Goal: Information Seeking & Learning: Learn about a topic

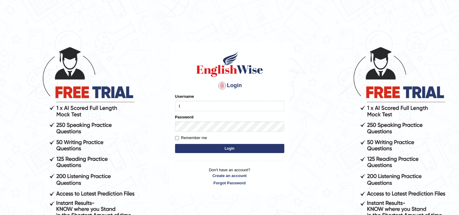
type input "Thilini_Dissanayake"
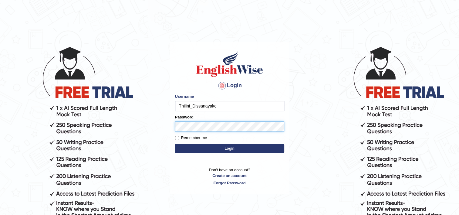
click at [175, 144] on button "Login" at bounding box center [229, 148] width 109 height 9
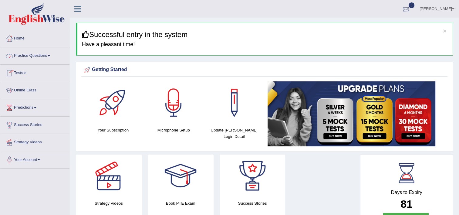
click at [402, 7] on div at bounding box center [406, 9] width 9 height 9
click at [373, 26] on strong "See All Alerts" at bounding box center [367, 25] width 27 height 5
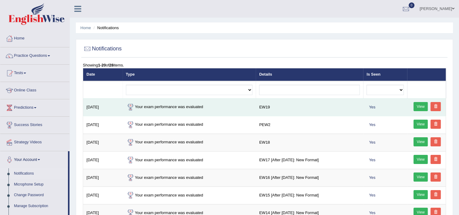
click at [423, 107] on link "View" at bounding box center [421, 106] width 15 height 9
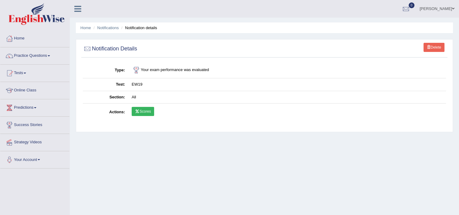
click at [141, 112] on link "Scores" at bounding box center [143, 111] width 22 height 9
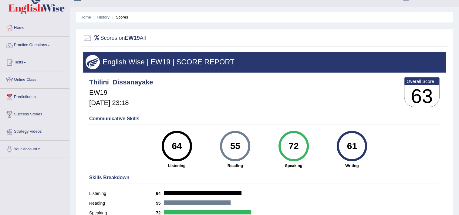
scroll to position [10, 0]
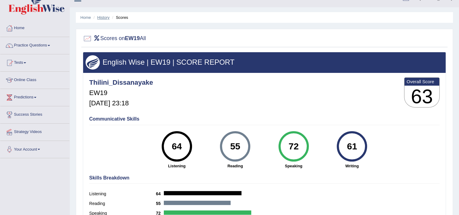
click at [105, 16] on link "History" at bounding box center [103, 17] width 12 height 5
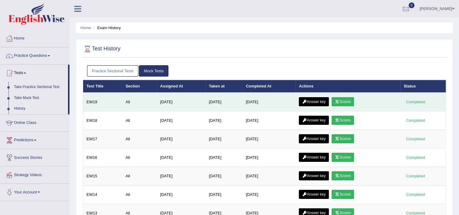
click at [339, 101] on icon at bounding box center [337, 102] width 5 height 4
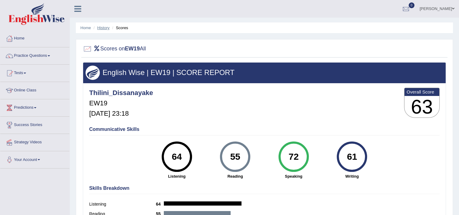
click at [108, 26] on link "History" at bounding box center [103, 28] width 12 height 5
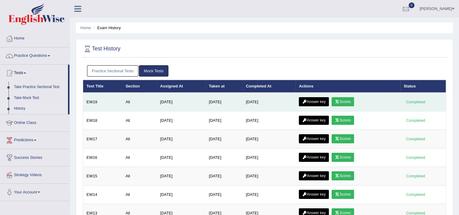
click at [309, 104] on link "Answer key" at bounding box center [314, 101] width 30 height 9
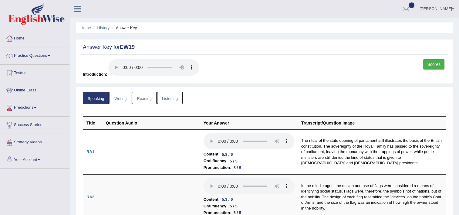
click at [119, 98] on link "Writing" at bounding box center [121, 98] width 22 height 12
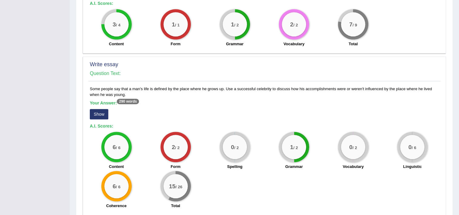
scroll to position [416, 0]
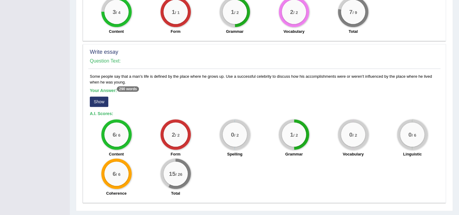
click at [105, 97] on button "Show" at bounding box center [99, 102] width 19 height 10
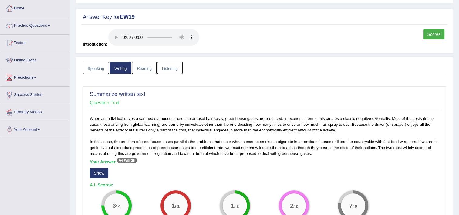
scroll to position [0, 0]
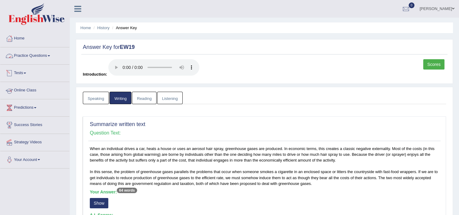
click at [35, 55] on link "Practice Questions" at bounding box center [34, 54] width 69 height 15
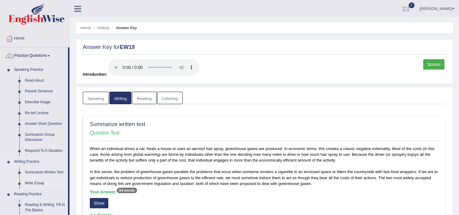
click at [31, 184] on link "Write Essay" at bounding box center [45, 183] width 46 height 11
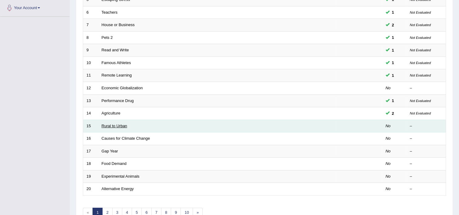
click at [114, 125] on link "Rural to Urban" at bounding box center [115, 126] width 26 height 5
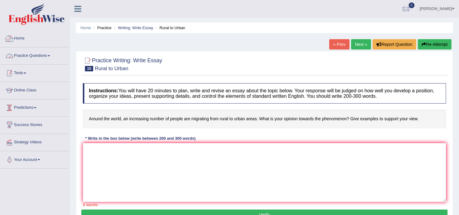
click at [20, 71] on link "Tests" at bounding box center [34, 72] width 69 height 15
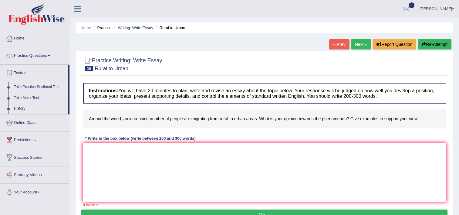
click at [25, 88] on link "Take Practice Sectional Test" at bounding box center [39, 87] width 57 height 11
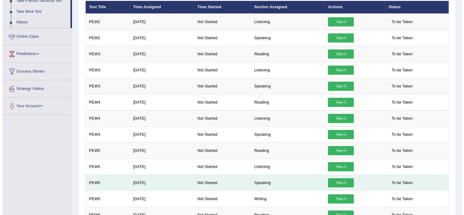
scroll to position [91, 0]
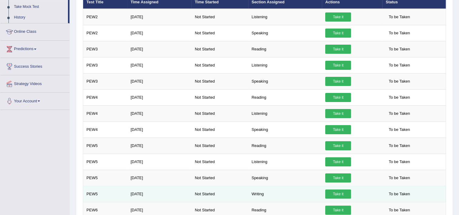
click at [334, 195] on link "Take it" at bounding box center [339, 194] width 26 height 9
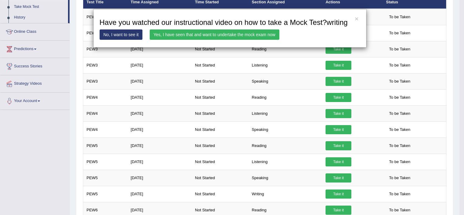
click at [166, 32] on link "Yes, I have seen that and want to undertake the mock exam now" at bounding box center [215, 34] width 130 height 10
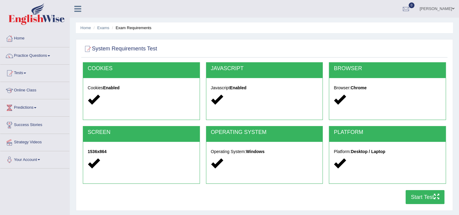
click at [432, 194] on button "Start Test" at bounding box center [425, 197] width 39 height 14
